Goal: Navigation & Orientation: Find specific page/section

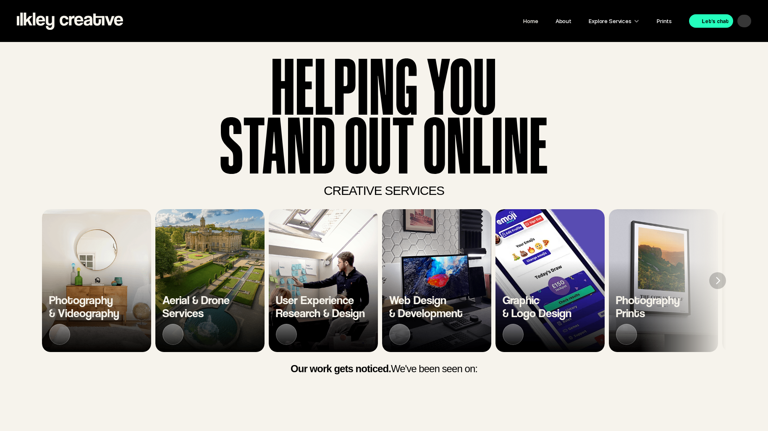
click at [108, 291] on div "Photography & Videography" at bounding box center [96, 309] width 109 height 87
